Goal: Communication & Community: Answer question/provide support

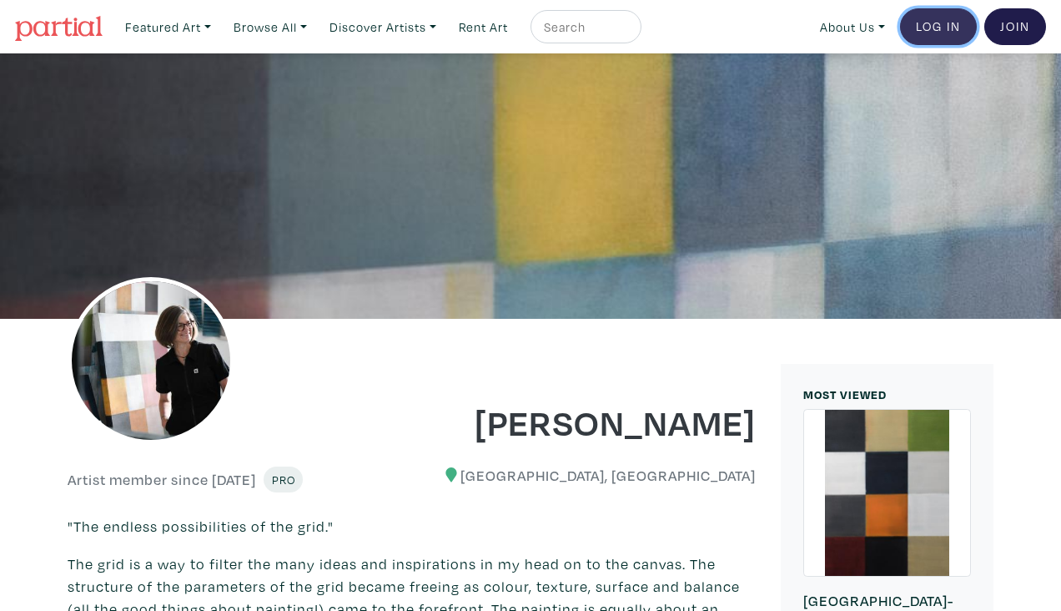
click at [949, 30] on link "Log In" at bounding box center [938, 26] width 77 height 37
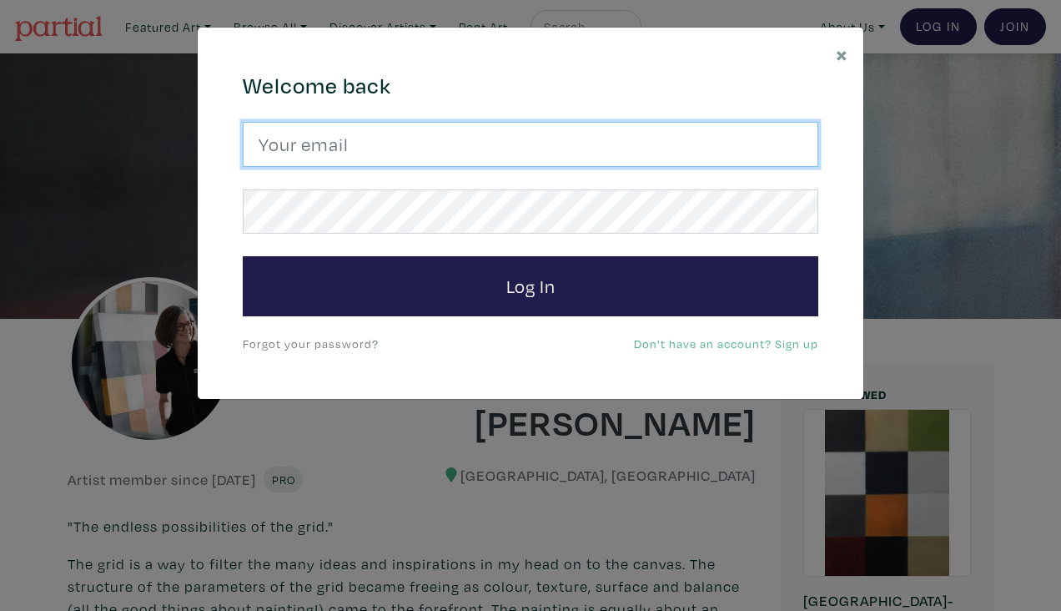
click at [491, 133] on input "email" at bounding box center [530, 144] width 575 height 45
type input "amolczak@gmail.com"
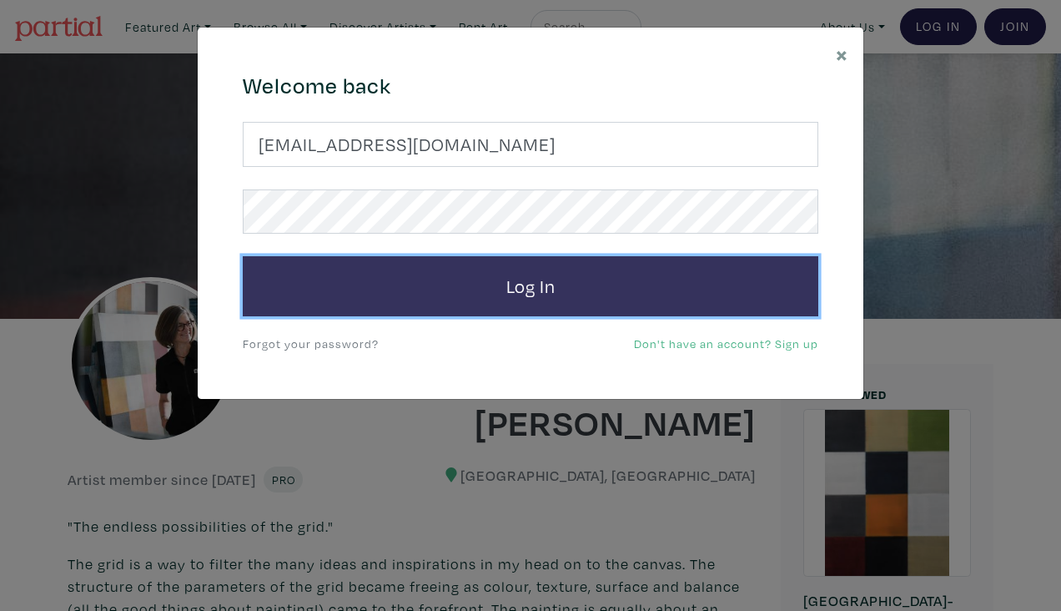
click at [491, 284] on button "Log In" at bounding box center [530, 286] width 575 height 60
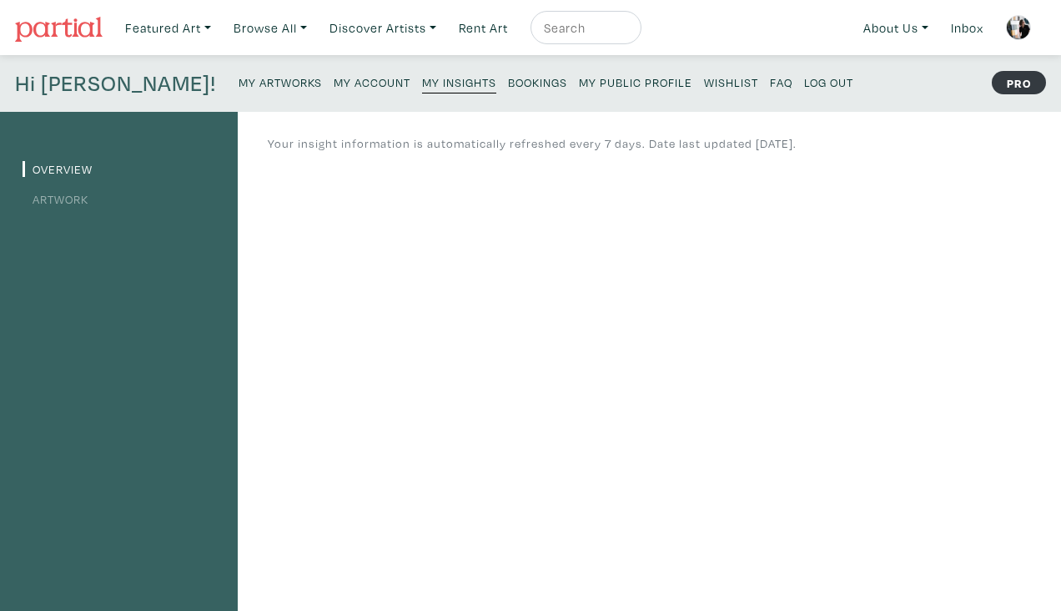
click at [334, 85] on small "My Account" at bounding box center [372, 82] width 77 height 16
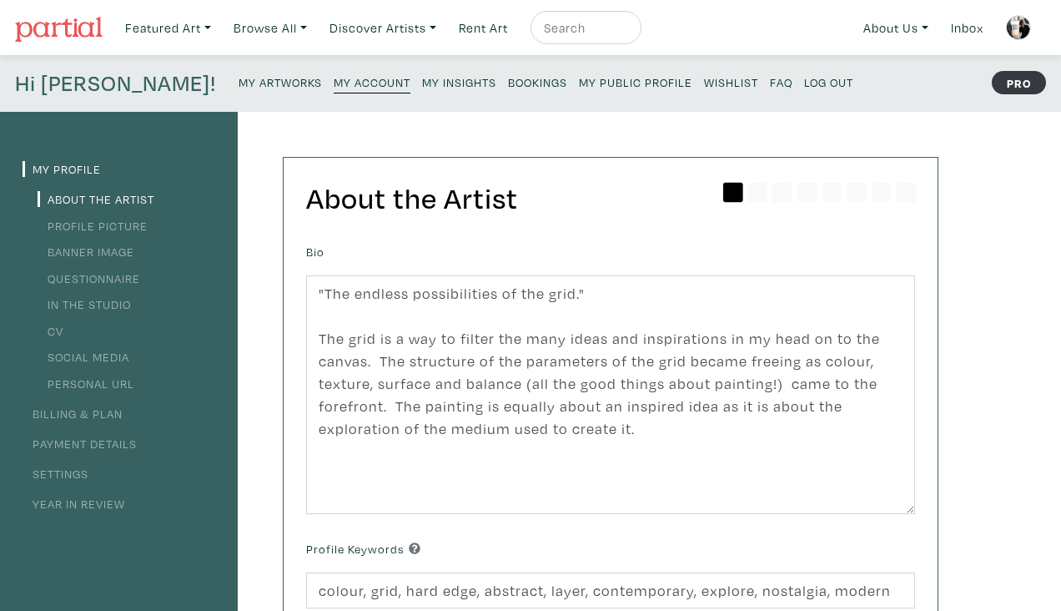
click at [239, 81] on small "My Artworks" at bounding box center [280, 82] width 83 height 16
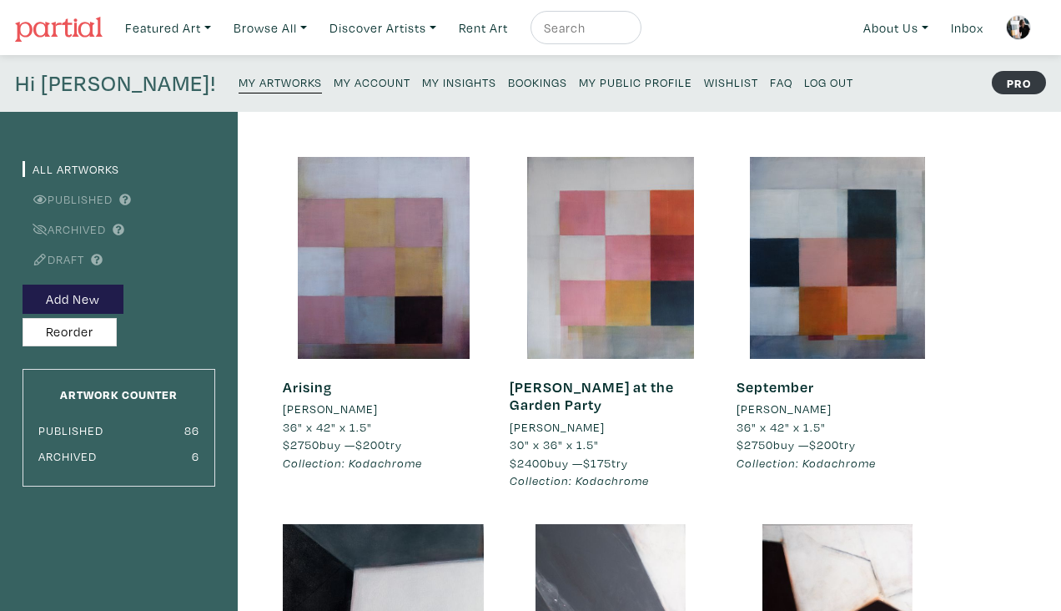
click at [508, 76] on small "Bookings" at bounding box center [537, 82] width 59 height 16
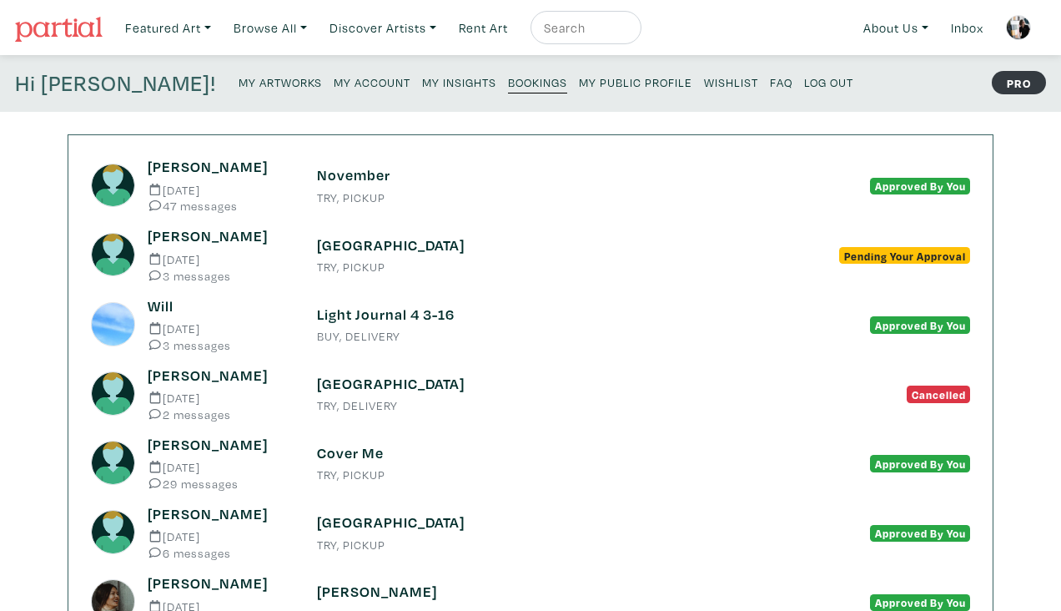
click at [352, 176] on h6 "November" at bounding box center [530, 175] width 427 height 18
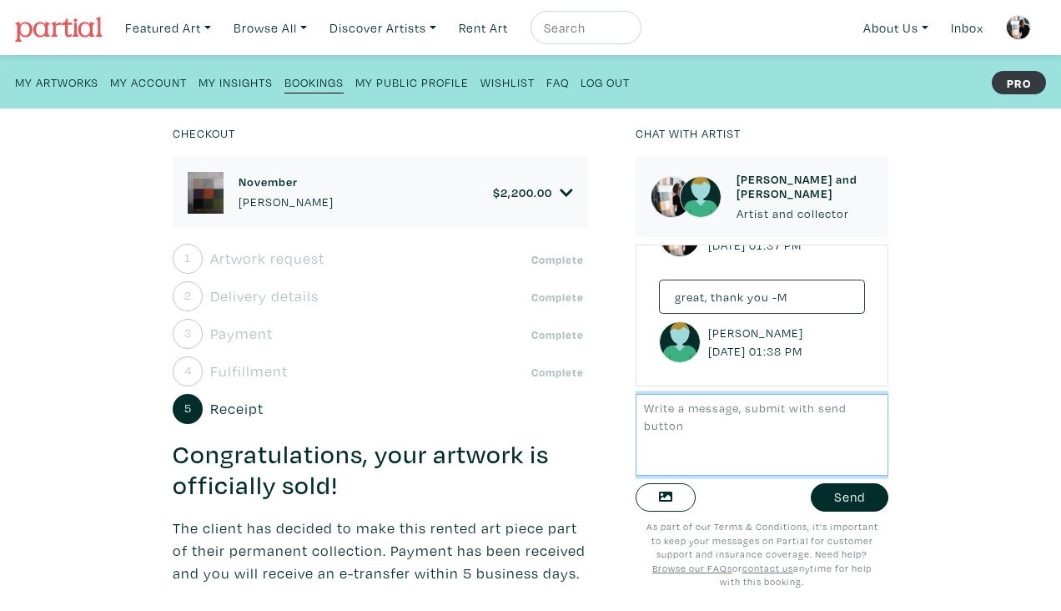
scroll to position [9947, 0]
type textarea "H"
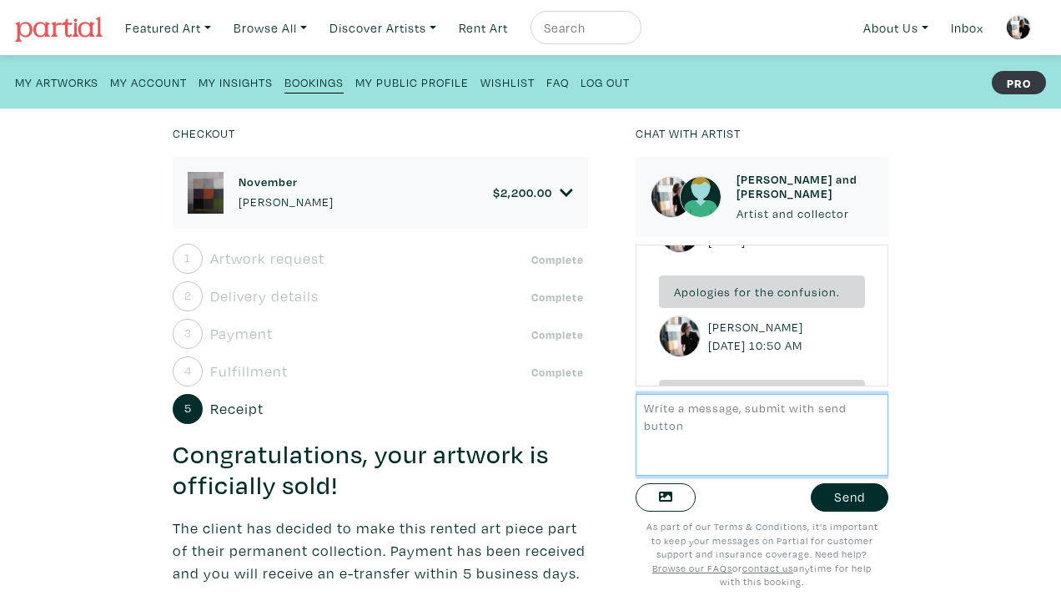
scroll to position [8450, 0]
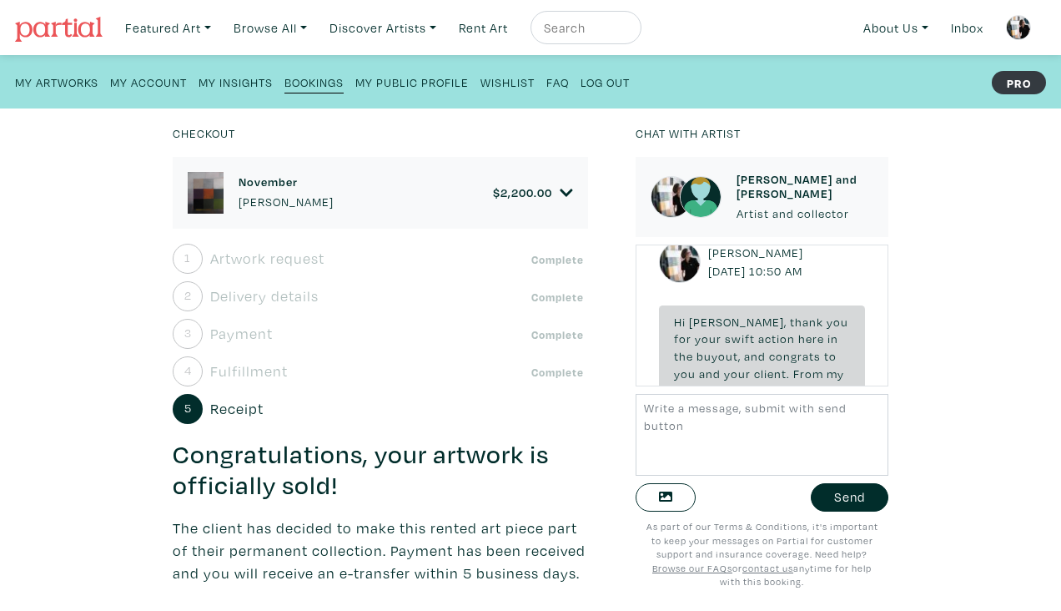
click at [570, 193] on icon at bounding box center [566, 192] width 13 height 15
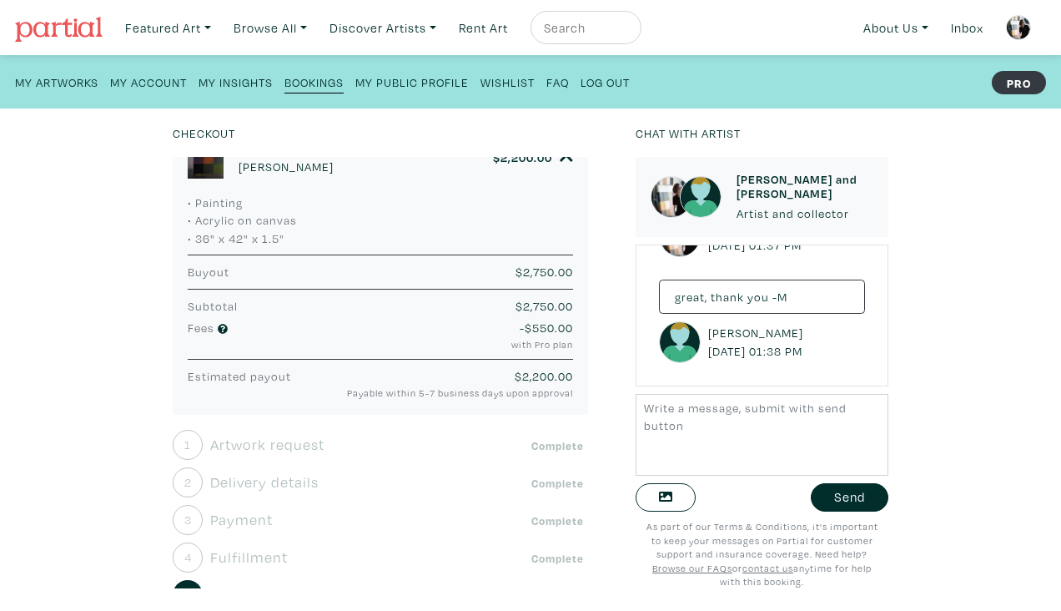
scroll to position [0, 0]
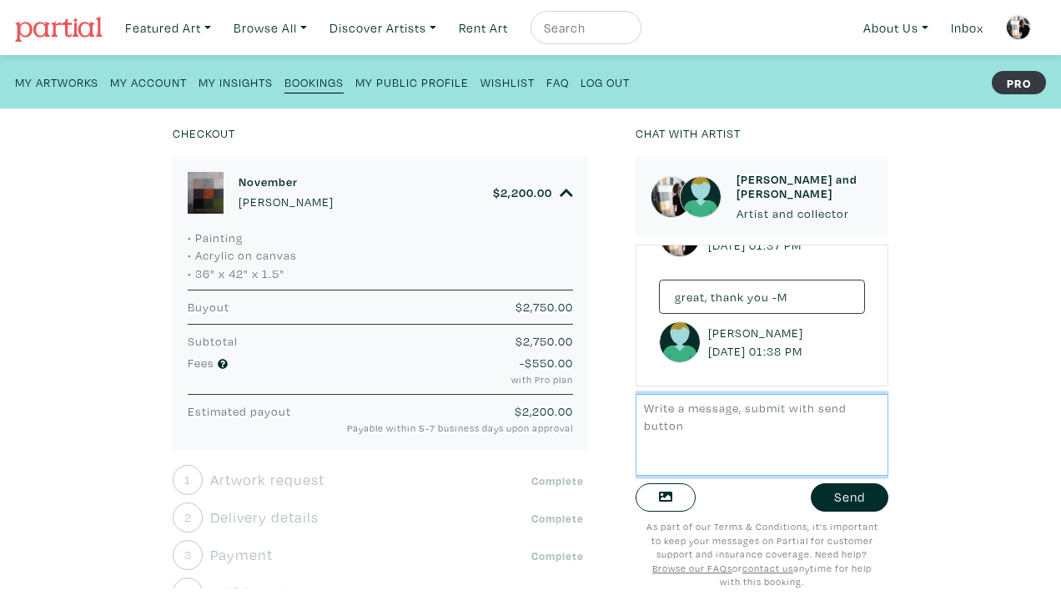
click at [729, 430] on textarea at bounding box center [762, 434] width 253 height 81
type textarea "J"
click at [589, 27] on input "text" at bounding box center [583, 28] width 83 height 21
type input "proplan"
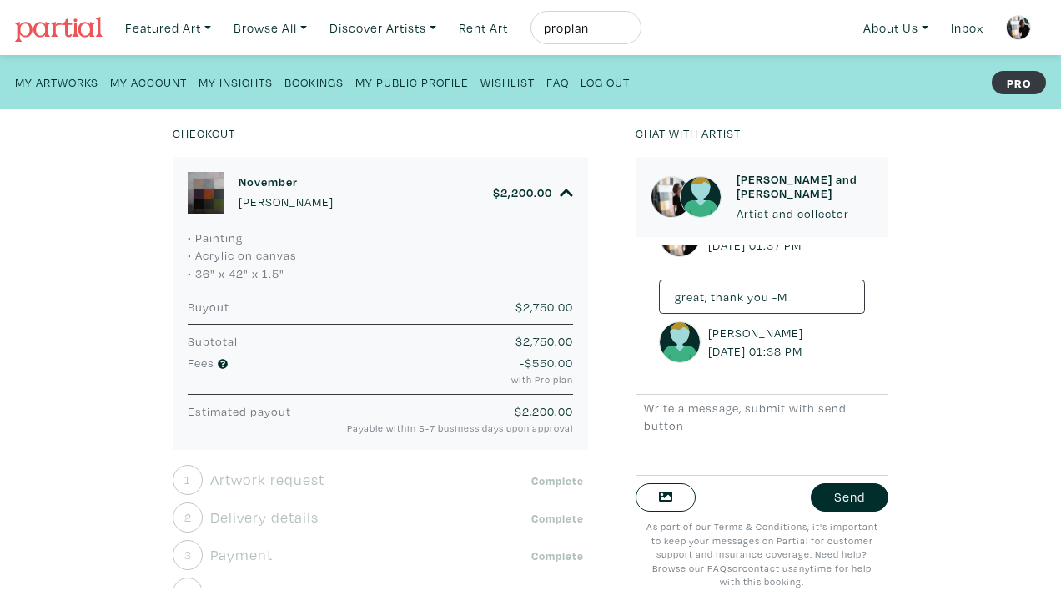
click at [629, 33] on button "submit" at bounding box center [629, 33] width 0 height 0
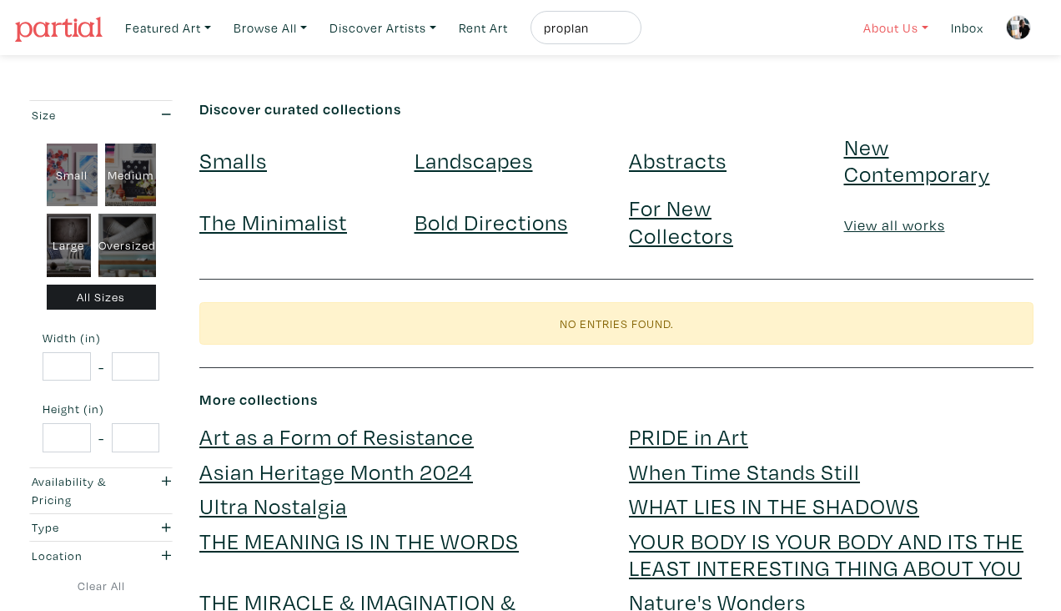
click at [904, 28] on link "About Us" at bounding box center [896, 28] width 80 height 34
click at [766, 103] on h6 "Discover curated collections" at bounding box center [616, 109] width 834 height 18
click at [495, 23] on link "Rent Art" at bounding box center [483, 28] width 64 height 34
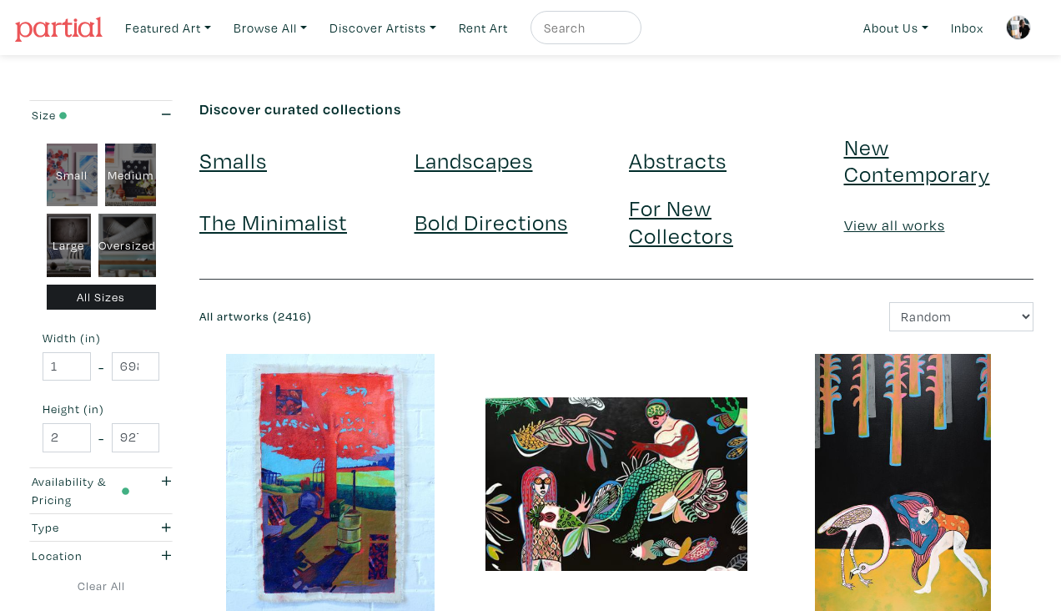
click at [68, 23] on img at bounding box center [59, 29] width 88 height 25
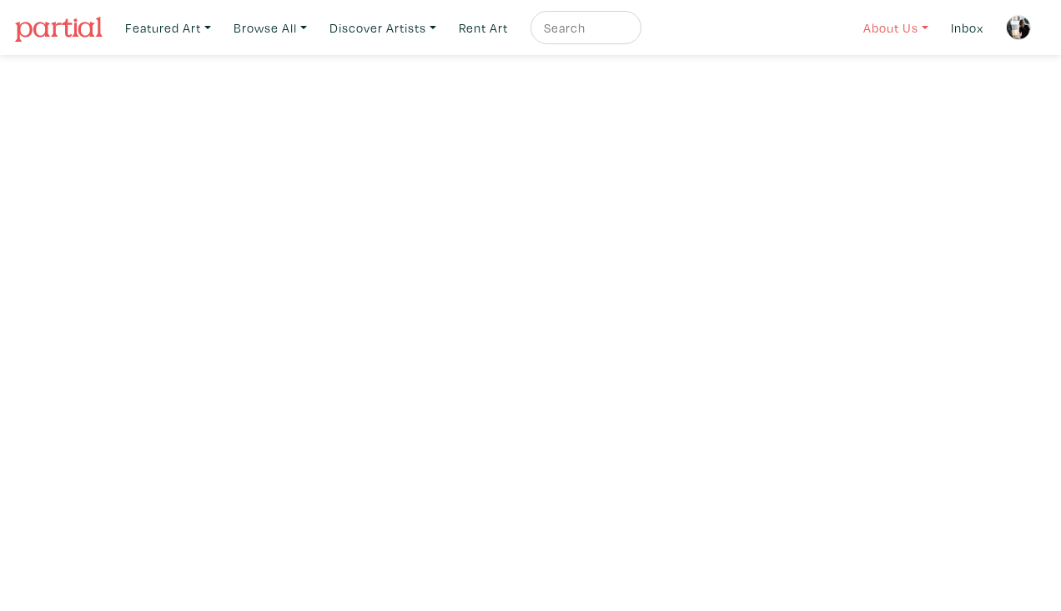
click at [896, 23] on link "About Us" at bounding box center [896, 28] width 80 height 34
click at [857, 23] on link "About Us" at bounding box center [896, 28] width 80 height 34
click at [480, 20] on link "Rent Art" at bounding box center [483, 28] width 64 height 34
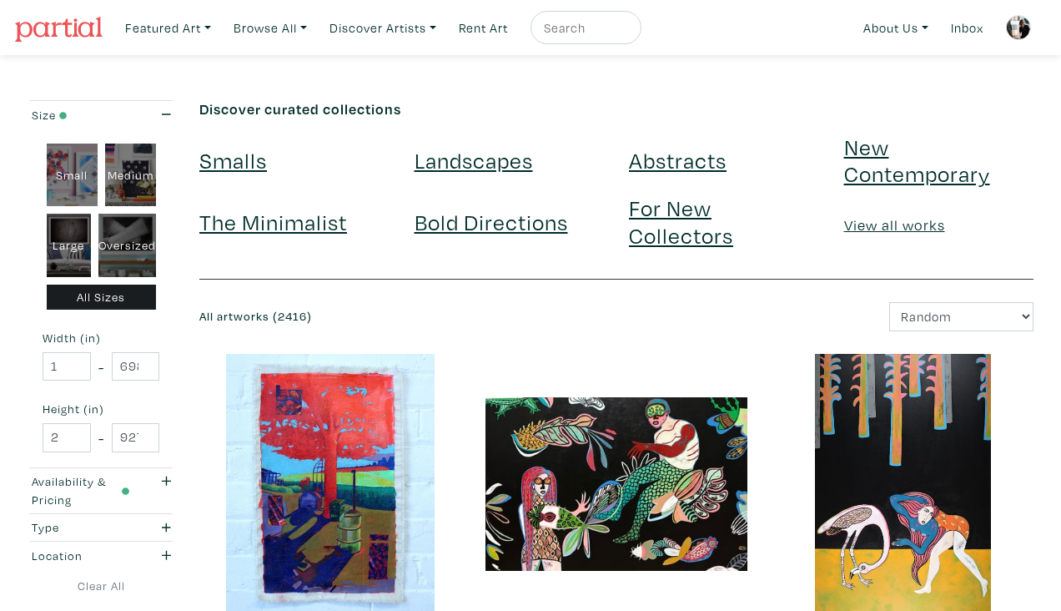
click at [64, 23] on img at bounding box center [59, 29] width 88 height 25
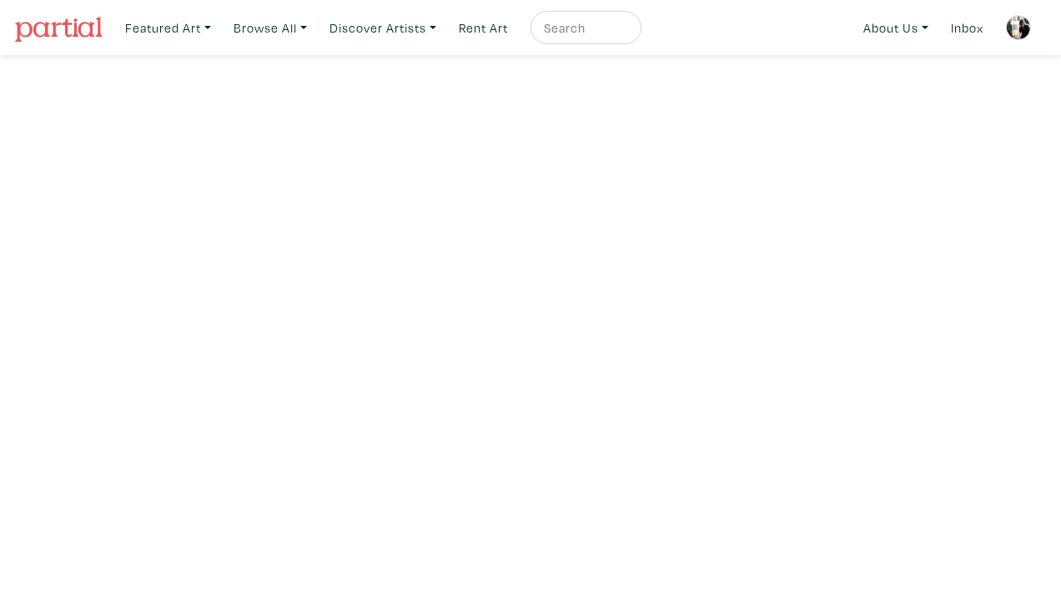
click at [1018, 30] on img at bounding box center [1018, 27] width 25 height 25
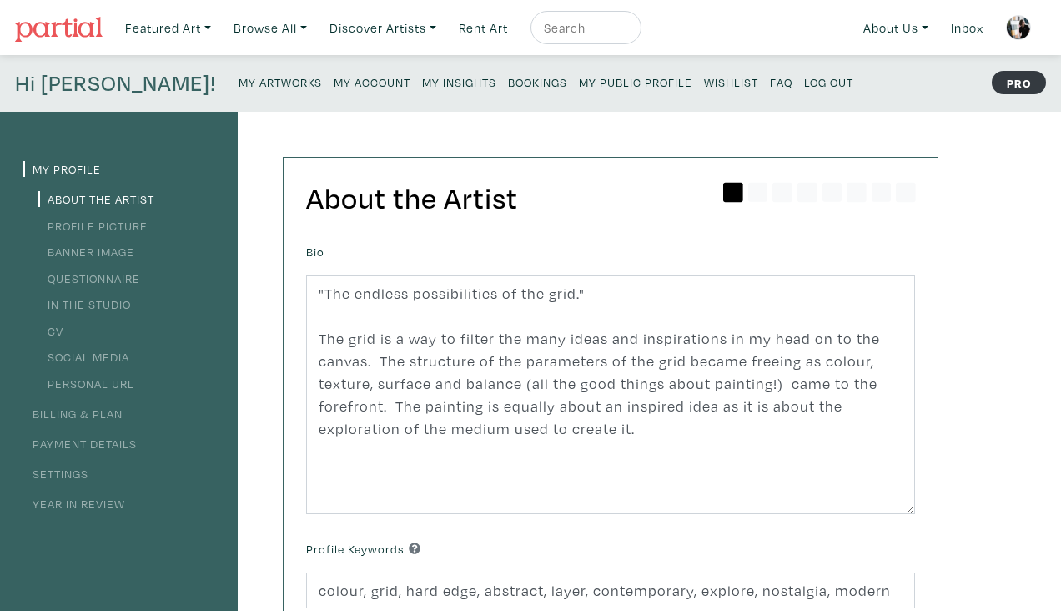
click at [88, 412] on link "Billing & Plan" at bounding box center [73, 413] width 100 height 16
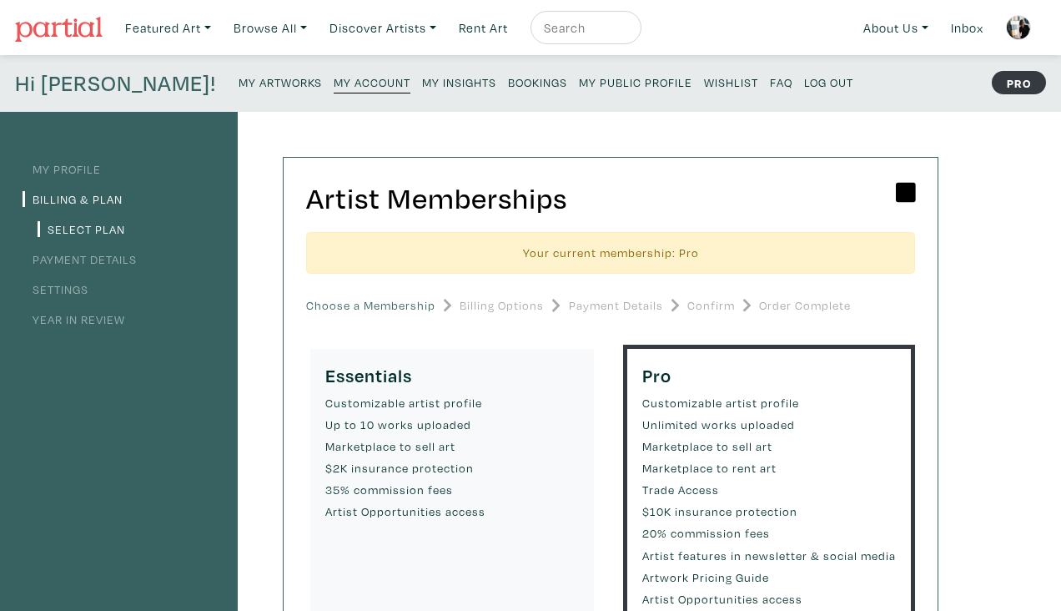
click at [508, 88] on small "Bookings" at bounding box center [537, 82] width 59 height 16
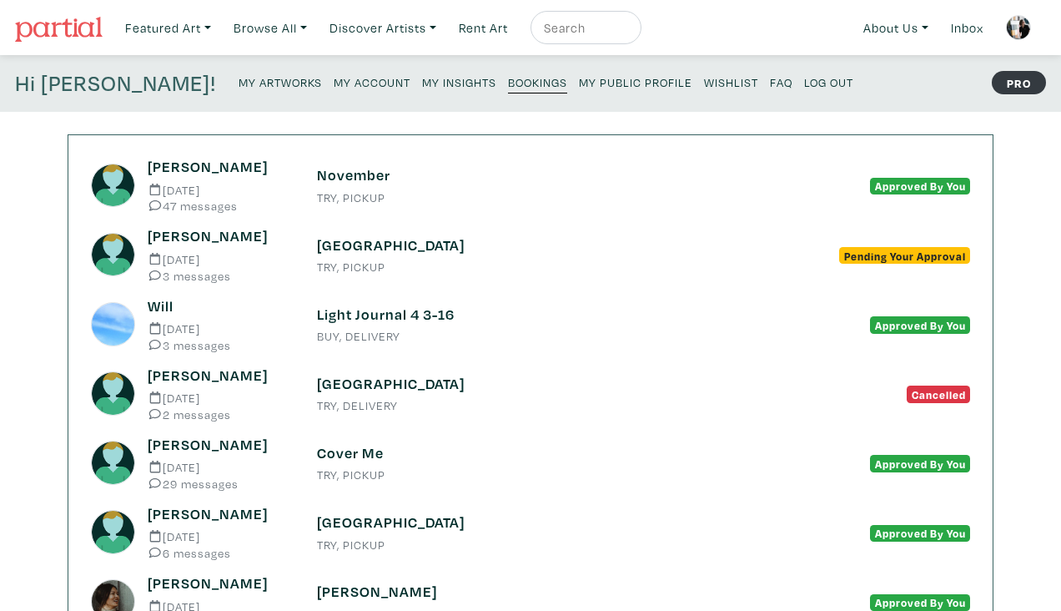
click at [465, 171] on h6 "November" at bounding box center [530, 175] width 427 height 18
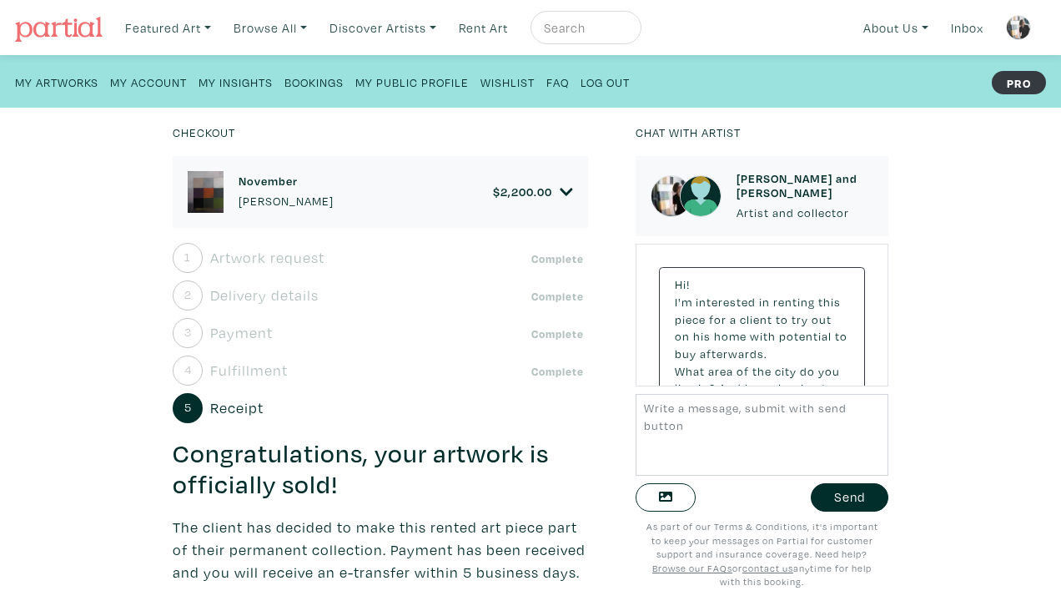
click at [887, 185] on div "Anne-Marie and melissa Artist and collector" at bounding box center [762, 196] width 253 height 81
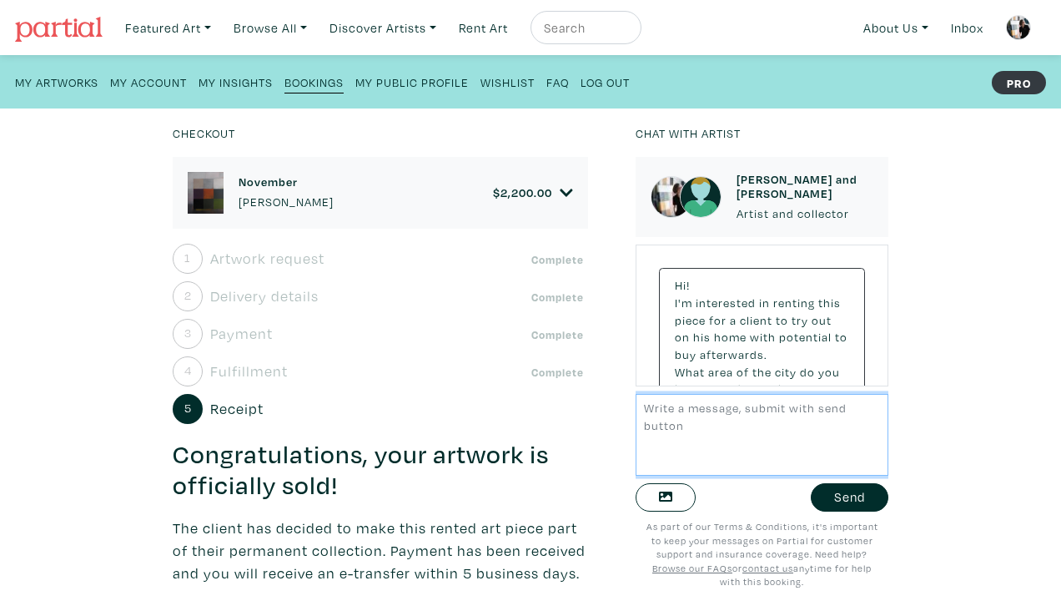
scroll to position [9947, 0]
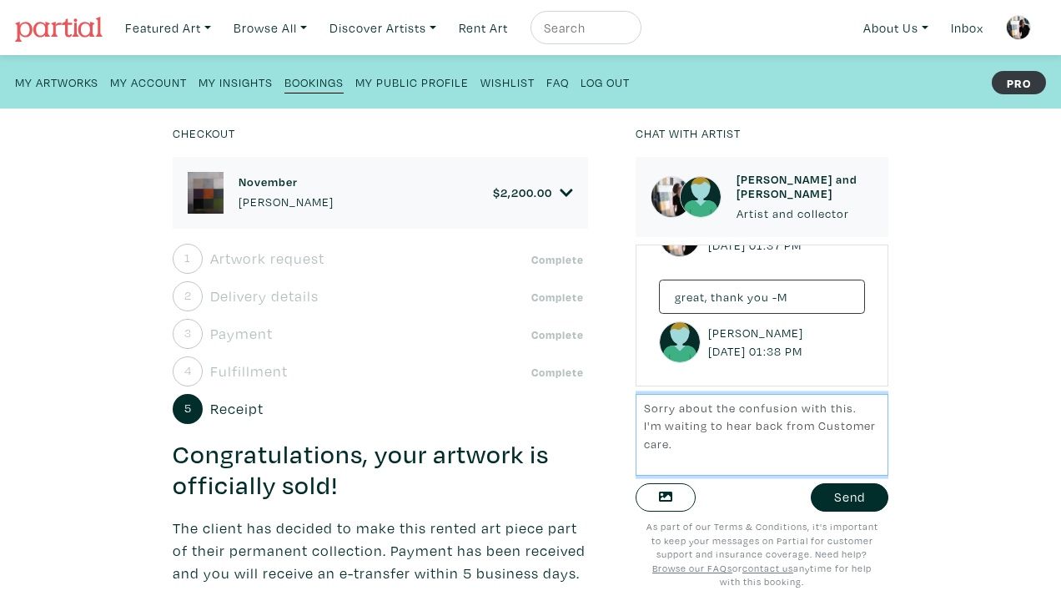
type textarea "Sorry about the confusion with this. I'm waiting to hear back from Customer car…"
drag, startPoint x: 686, startPoint y: 451, endPoint x: 637, endPoint y: 384, distance: 82.4
click at [637, 384] on div "Chat with artist Anne-Marie and melissa Artist and collector Hi! I'm interested…" at bounding box center [762, 366] width 253 height 487
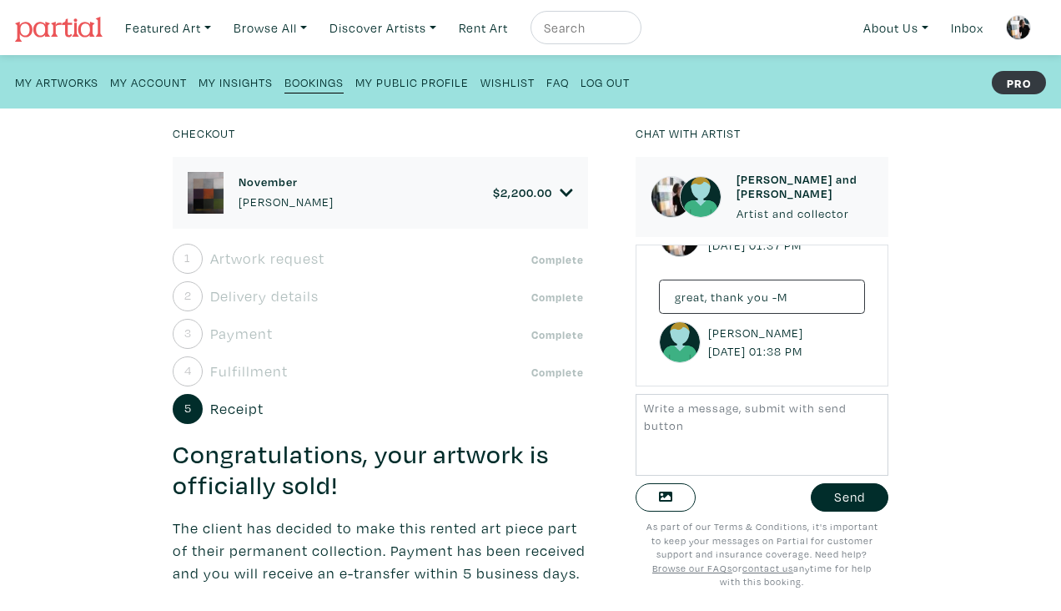
click at [560, 190] on icon at bounding box center [566, 192] width 13 height 15
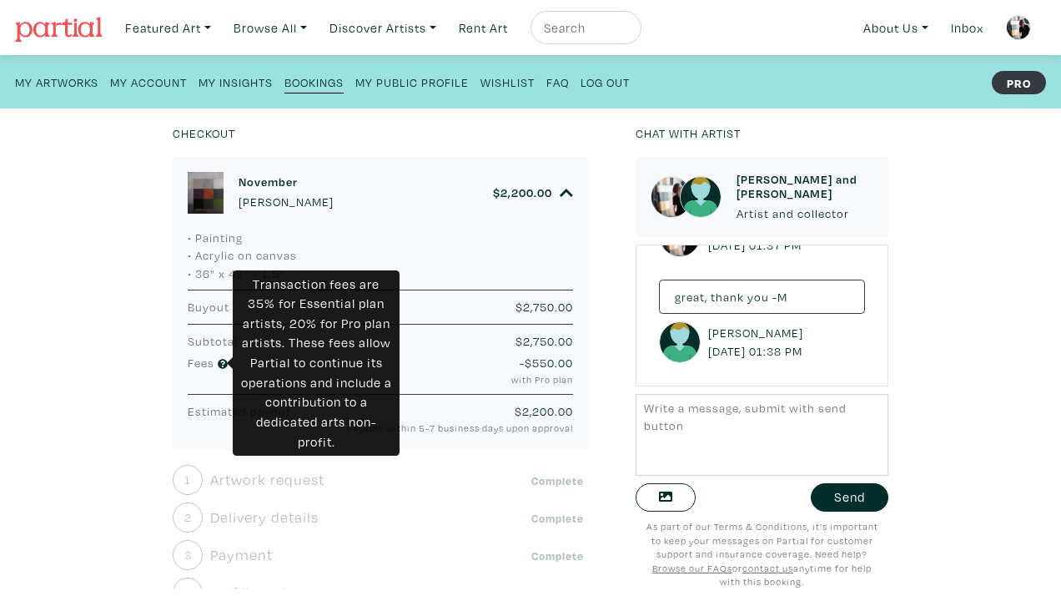
click at [223, 364] on icon at bounding box center [223, 364] width 10 height 10
click at [462, 362] on div "-$550.00 with Pro plan" at bounding box center [449, 370] width 274 height 33
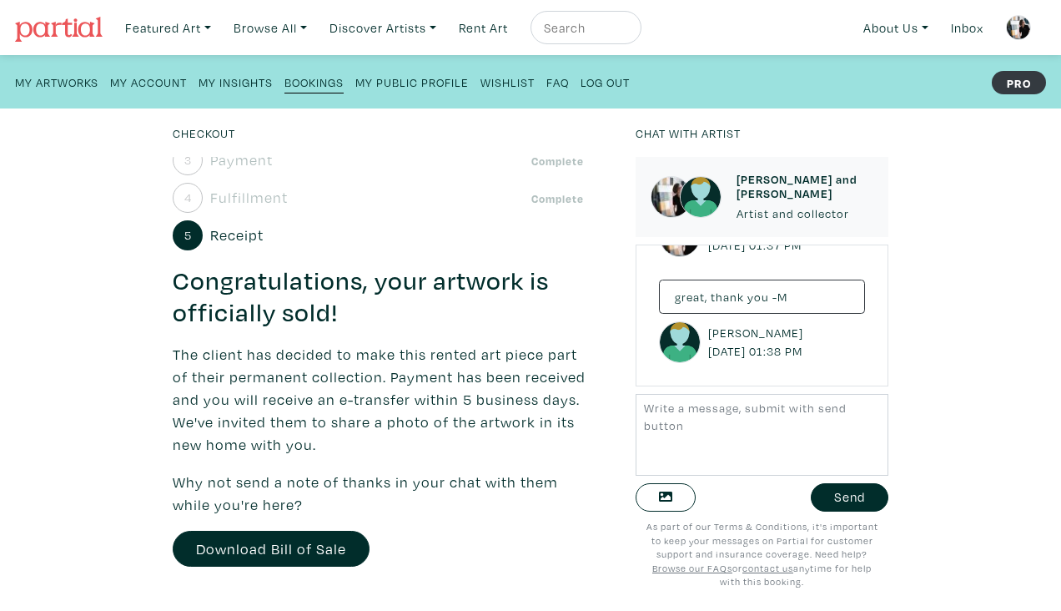
scroll to position [419, 0]
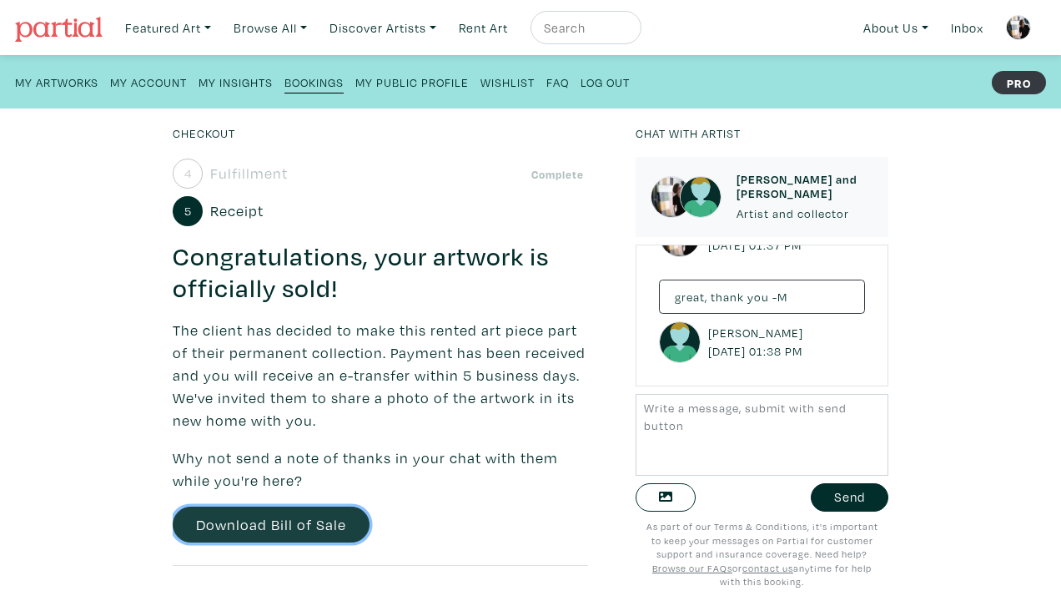
click at [299, 530] on link "Download Bill of Sale" at bounding box center [271, 524] width 197 height 36
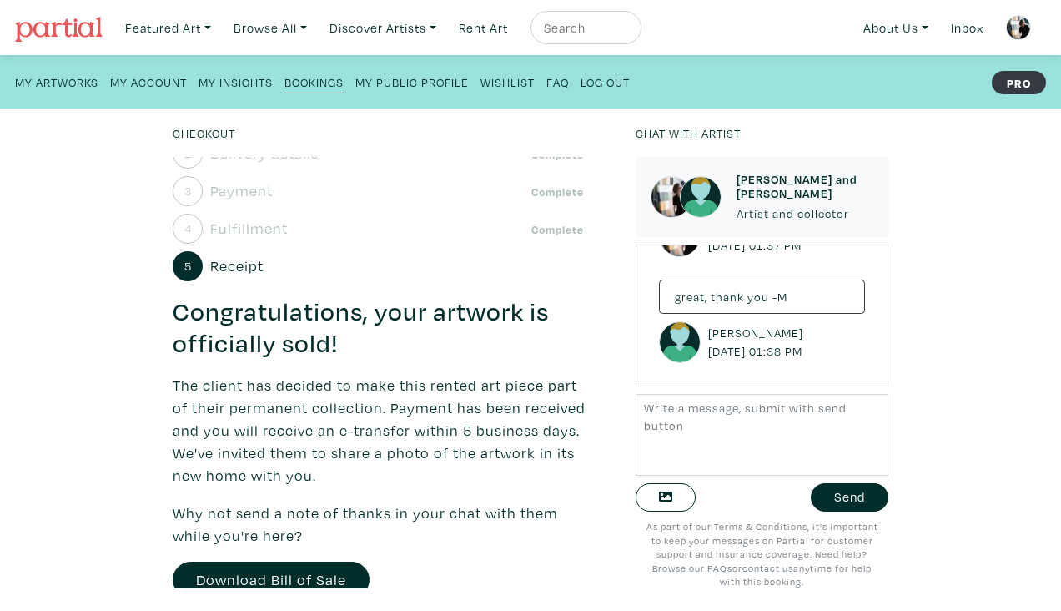
scroll to position [325, 0]
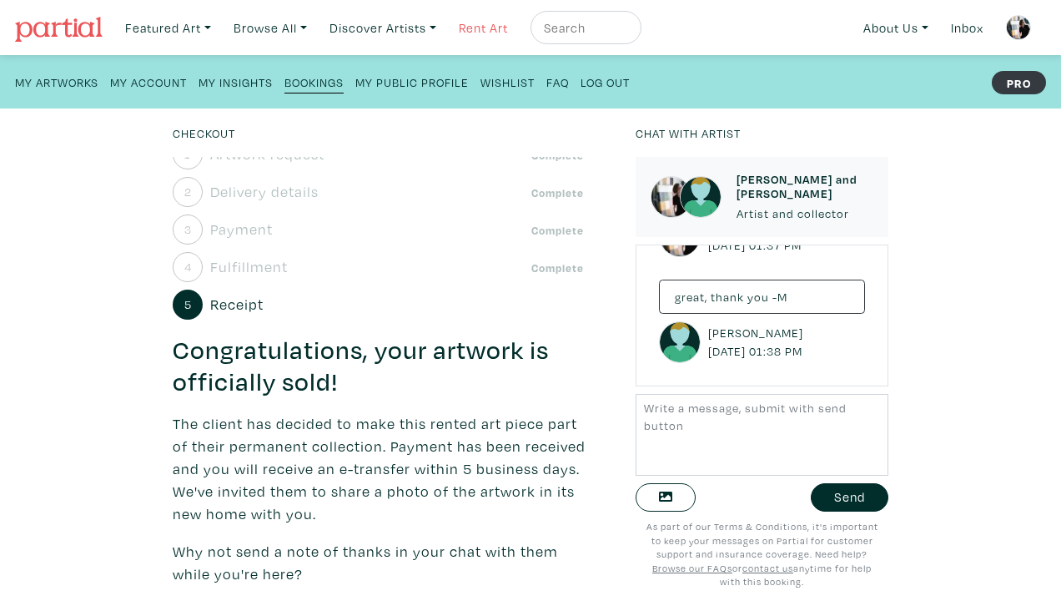
click at [495, 26] on link "Rent Art" at bounding box center [483, 28] width 64 height 34
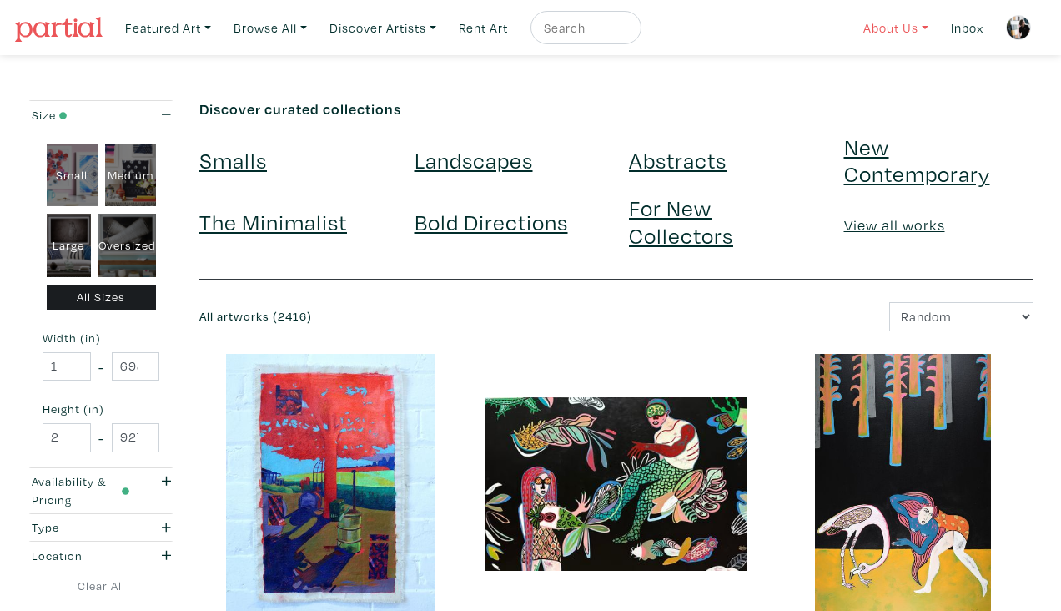
click at [897, 25] on link "About Us" at bounding box center [896, 28] width 80 height 34
click at [907, 97] on link "How It Works" at bounding box center [940, 96] width 137 height 15
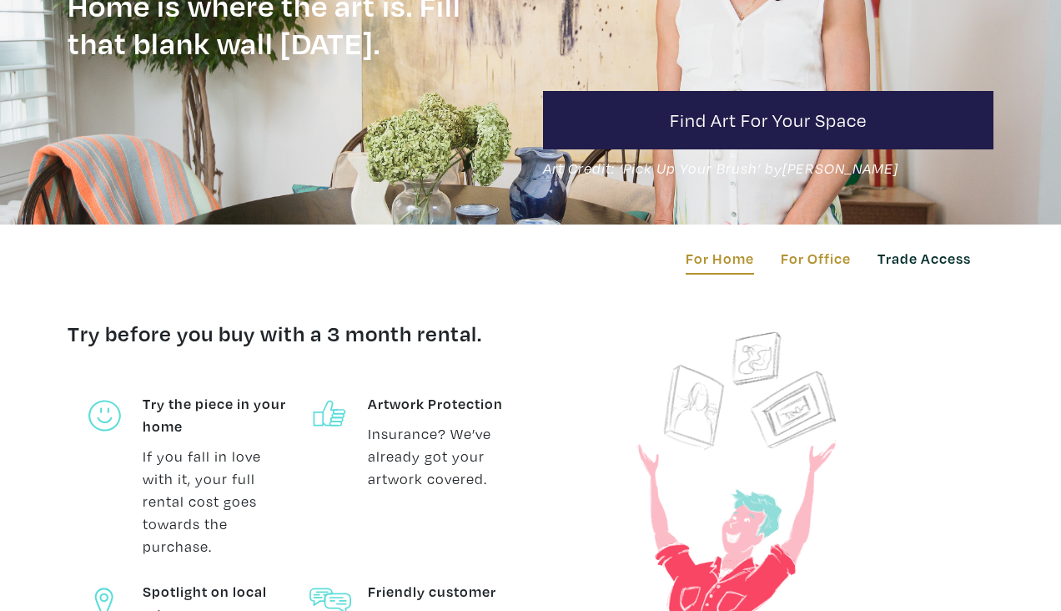
scroll to position [313, 0]
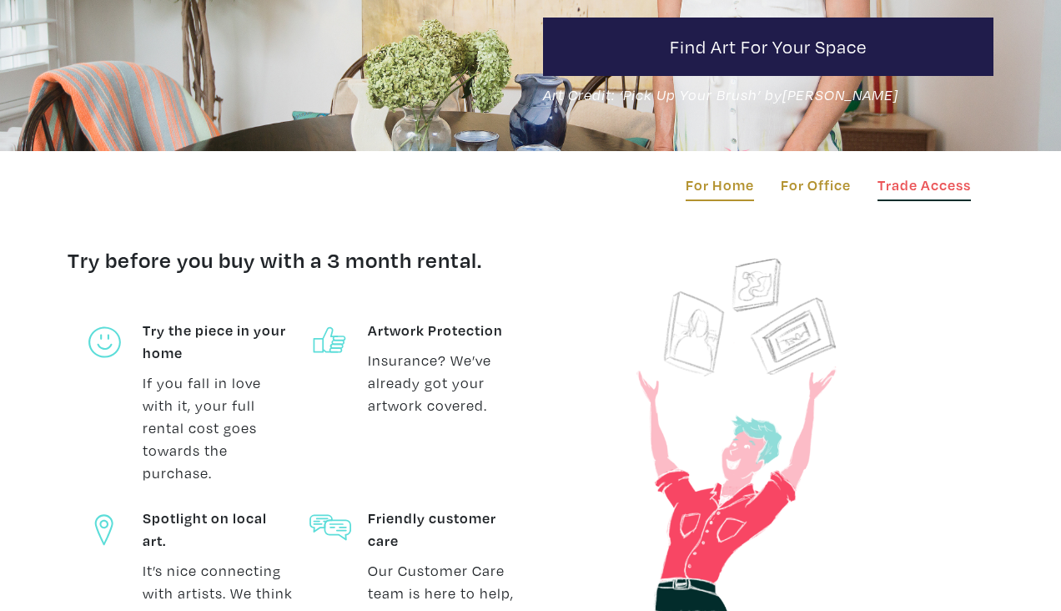
click at [924, 181] on link "Trade Access" at bounding box center [923, 187] width 93 height 28
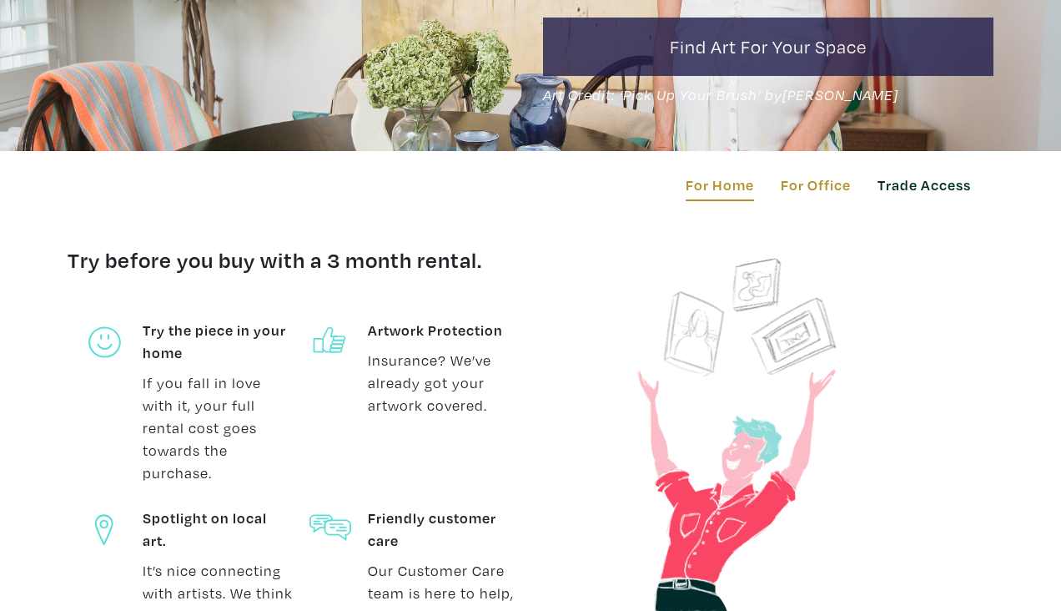
scroll to position [0, 0]
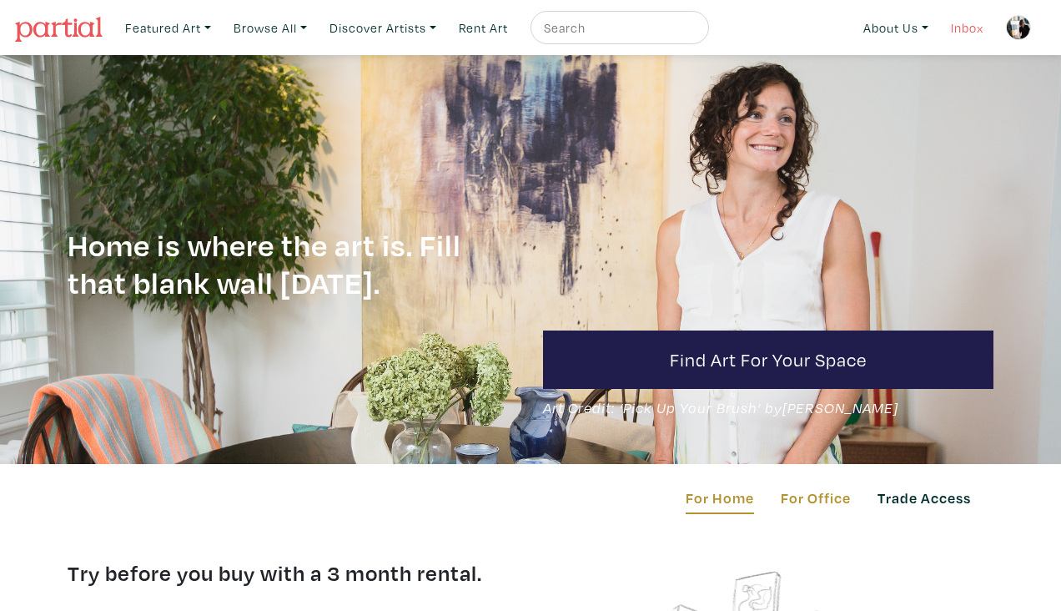
click at [969, 28] on link "Inbox" at bounding box center [967, 28] width 48 height 34
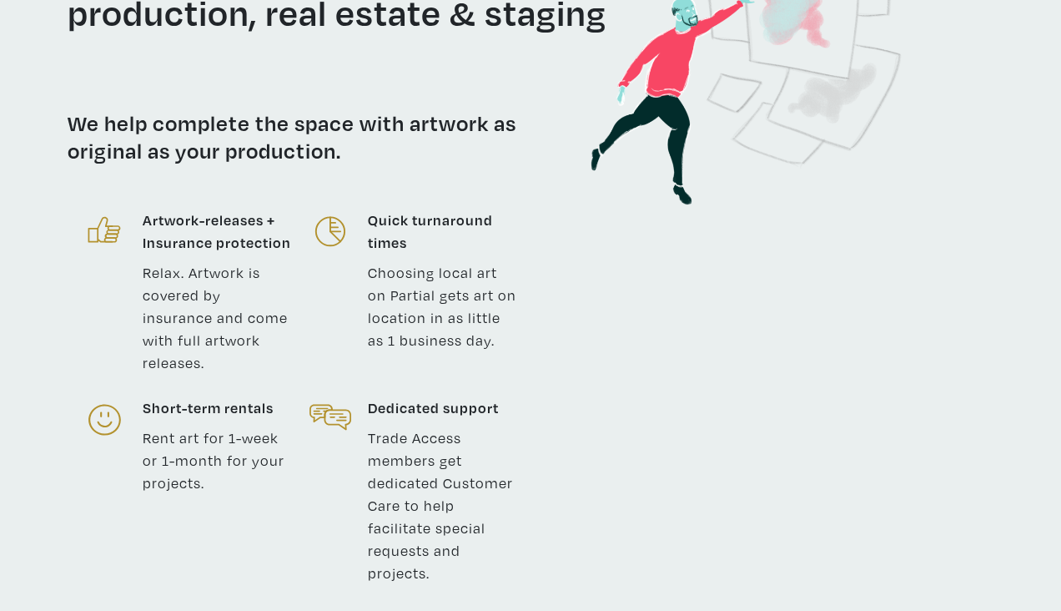
scroll to position [656, 0]
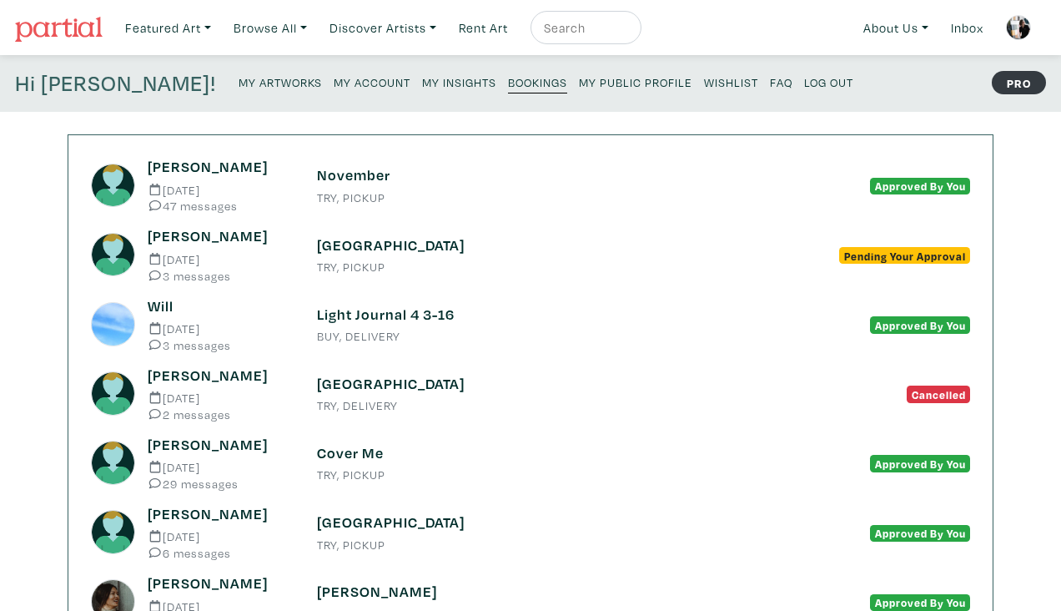
click at [362, 175] on h6 "November" at bounding box center [530, 175] width 427 height 18
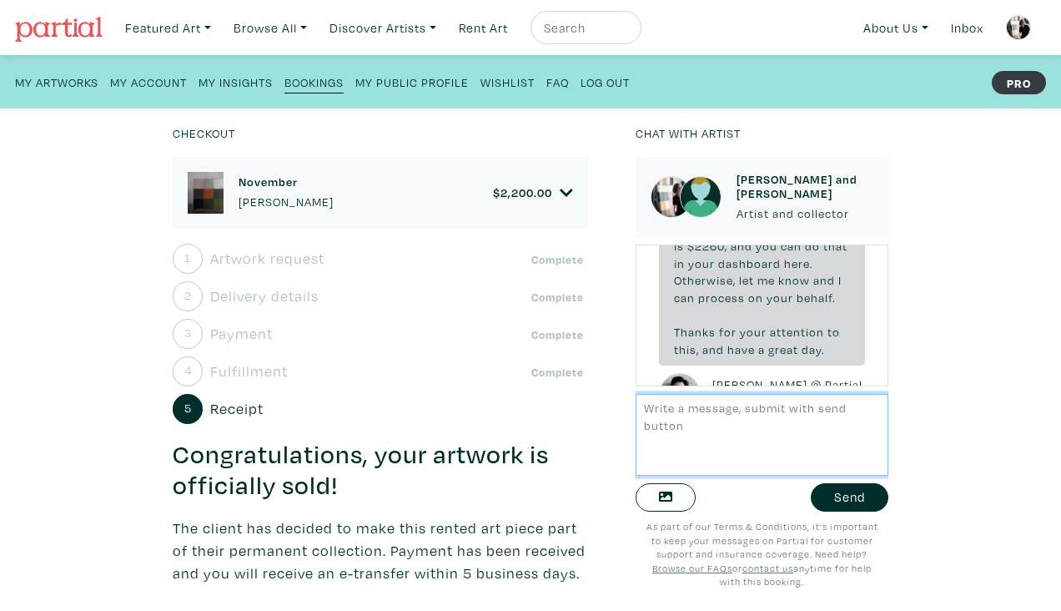
scroll to position [7695, 0]
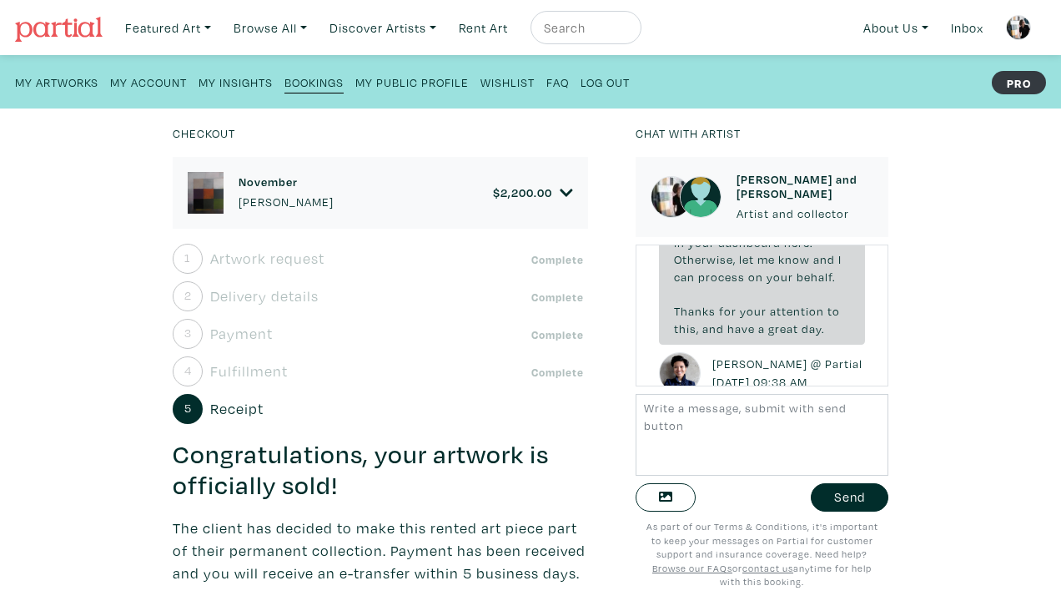
click at [566, 192] on icon at bounding box center [566, 192] width 13 height 15
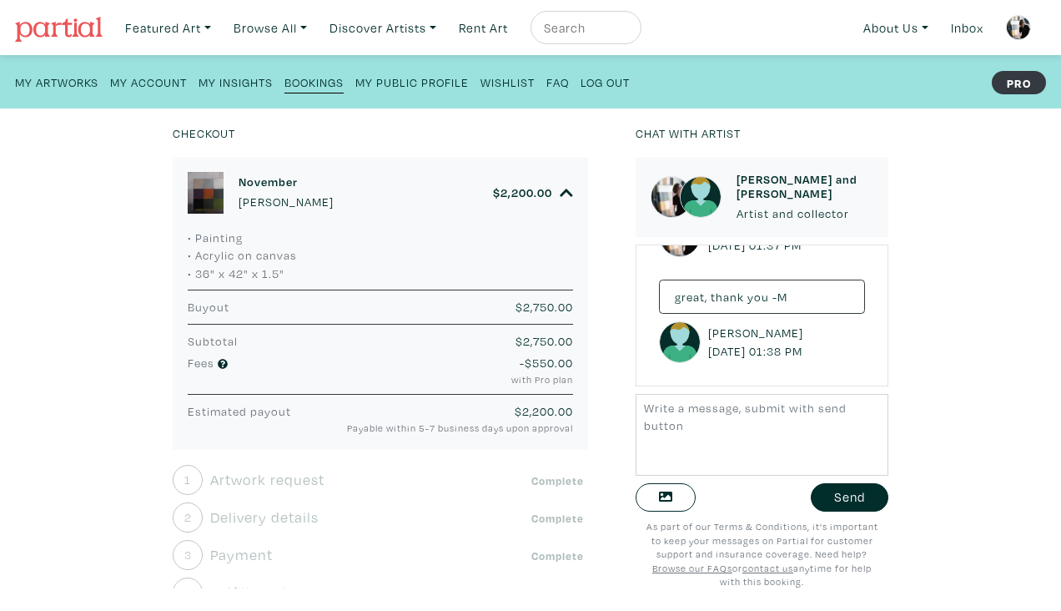
click at [566, 192] on icon at bounding box center [566, 192] width 13 height 15
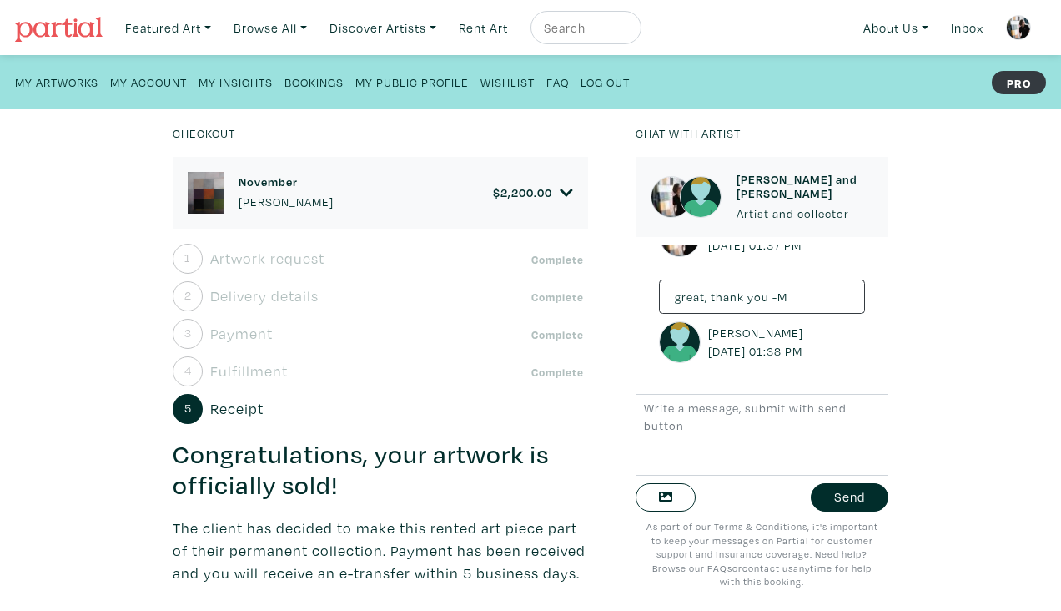
click at [566, 192] on icon at bounding box center [566, 192] width 13 height 15
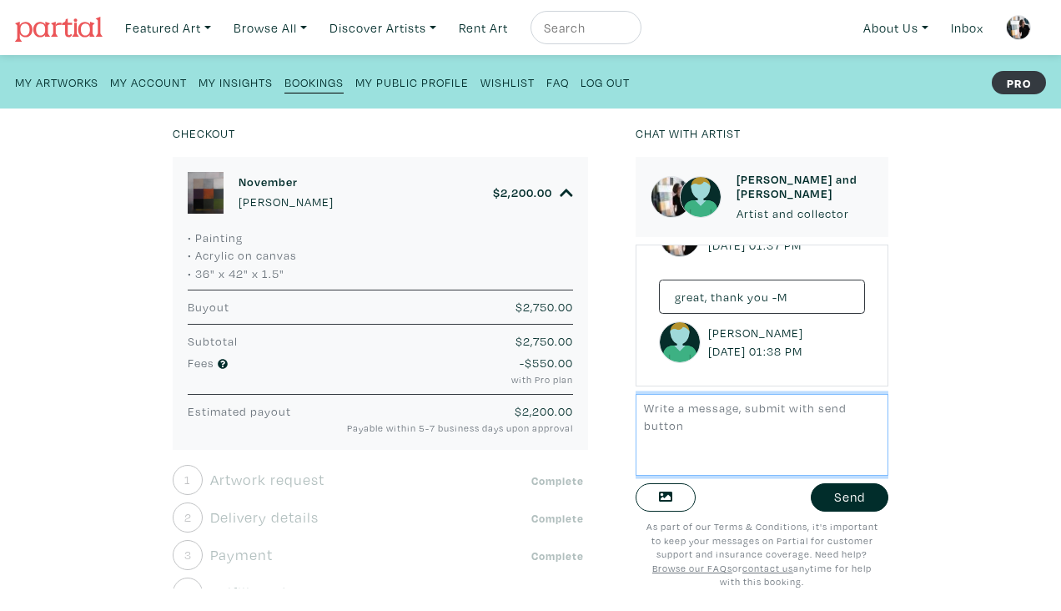
click at [724, 415] on textarea at bounding box center [762, 434] width 253 height 81
type textarea "h"
type textarea "Hi Melissa -- I've reached to"
drag, startPoint x: 807, startPoint y: 415, endPoint x: 545, endPoint y: 420, distance: 261.9
click at [545, 420] on div "Checkout November Anne-Marie Olczak $ 2,200.00 • Painting • Acrylic on canvas •…" at bounding box center [530, 359] width 1111 height 502
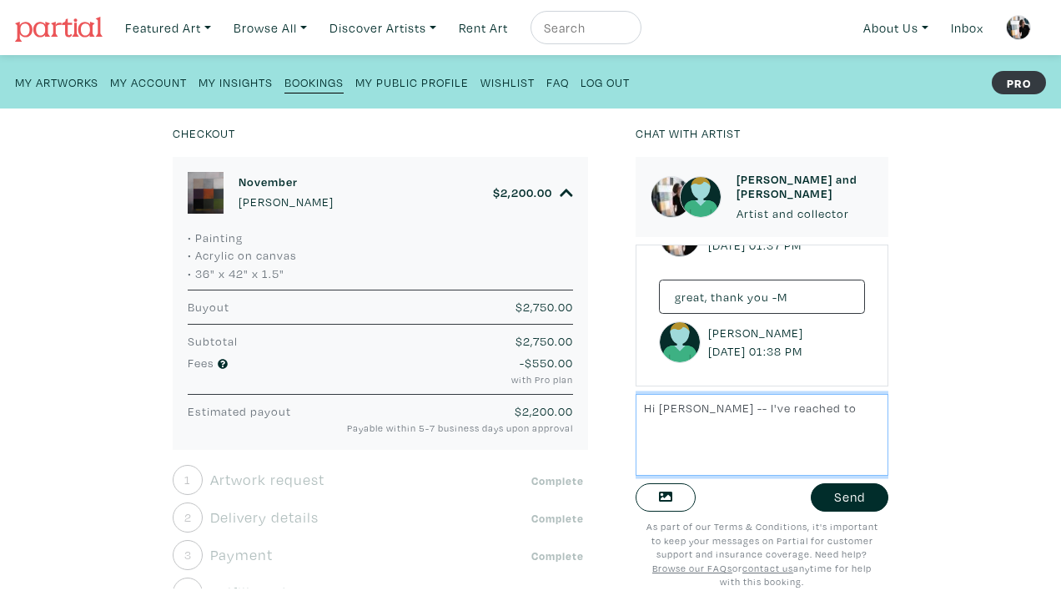
drag, startPoint x: 805, startPoint y: 405, endPoint x: 573, endPoint y: 400, distance: 231.9
click at [573, 400] on div "Checkout November Anne-Marie Olczak $ 2,200.00 • Painting • Acrylic on canvas •…" at bounding box center [530, 359] width 1111 height 502
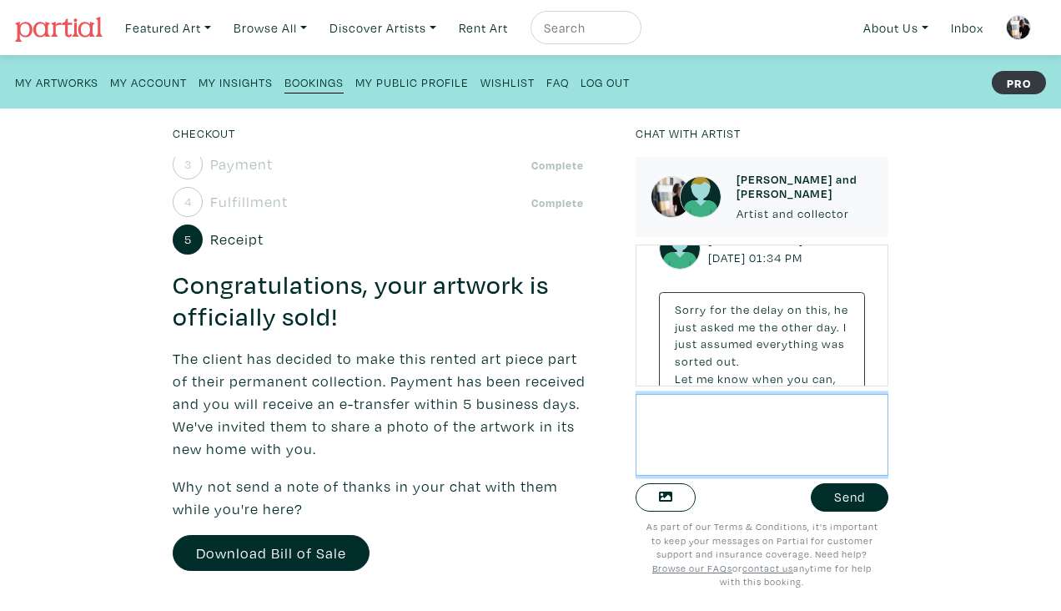
scroll to position [419, 0]
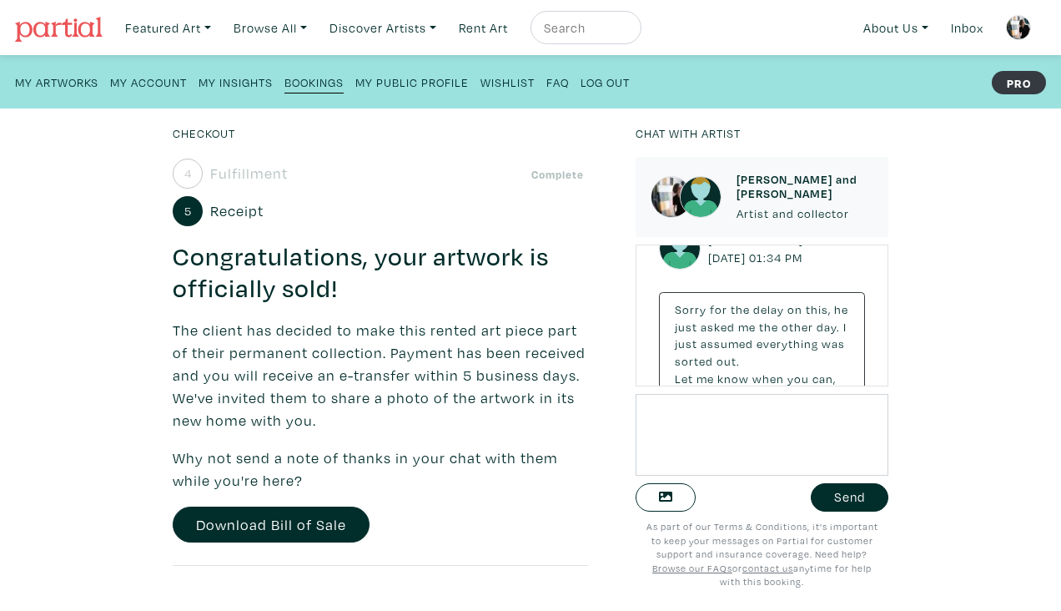
click at [64, 73] on link "My Artworks" at bounding box center [56, 81] width 83 height 23
